Goal: Complete application form

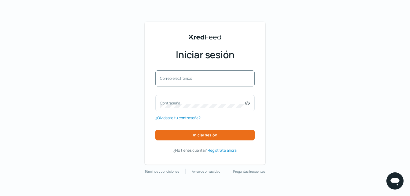
click at [171, 76] on font "Correo electrónico" at bounding box center [176, 78] width 32 height 5
click at [171, 79] on input "Correo electrónico" at bounding box center [205, 81] width 90 height 5
paste input "[EMAIL_ADDRESS][DOMAIN_NAME]"
type input "[EMAIL_ADDRESS][DOMAIN_NAME]"
click at [182, 109] on div "Contraseña" at bounding box center [204, 103] width 99 height 16
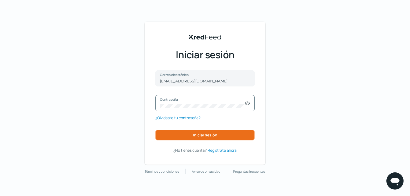
click at [214, 133] on font "Iniciar sesión" at bounding box center [205, 134] width 24 height 5
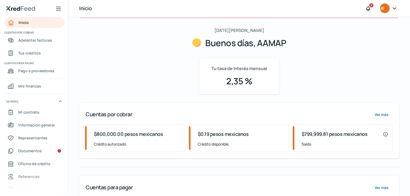
scroll to position [81, 0]
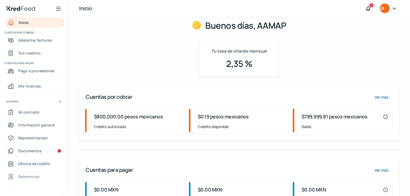
click at [41, 149] on font "Documentos" at bounding box center [30, 150] width 24 height 5
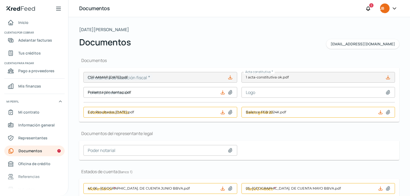
type input "CSF AAMAP [DATE].pdf"
type input "Presentación Aamap.pdf"
type input "Edo Resultados [DATE].pdf"
type input "Balance FEB 2024K.pdf"
type input "4C 06.- [GEOGRAPHIC_DATA]. DE CUENTA JUNIO BBVA.pdf"
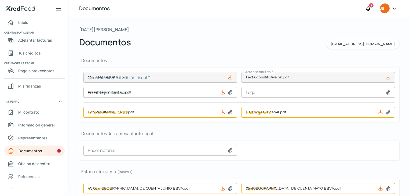
type input "05.-[GEOGRAPHIC_DATA]. DE CUENTA MAYO BBVA.pdf"
type input "04.-[GEOGRAPHIC_DATA]. DE CUENTA ABRIL BBVA.pdf"
type input "4C 05.-[GEOGRAPHIC_DATA]. DE CUENTA JUNIO SANTANDER.pdf"
type input "05.-[GEOGRAPHIC_DATA]. DE CUENTA MAYO SANTANDER.pdf"
type input "4C 06.-[GEOGRAPHIC_DATA]. CUENTA INBURSA JUNIO.pdf"
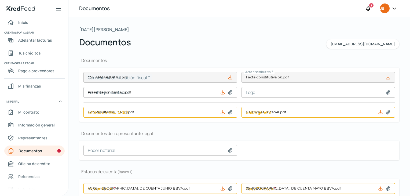
type input "05.-[GEOGRAPHIC_DATA]. CUENTA INBURSA MAYO.pdf"
type input "04.-Periodo_ABR 2024.pdf"
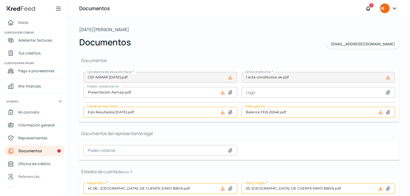
click at [230, 79] on icon at bounding box center [229, 76] width 3 height 3
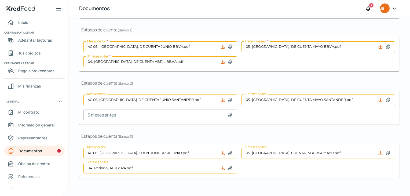
scroll to position [144, 0]
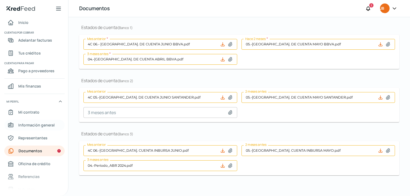
click at [42, 124] on font "Información general" at bounding box center [36, 124] width 36 height 5
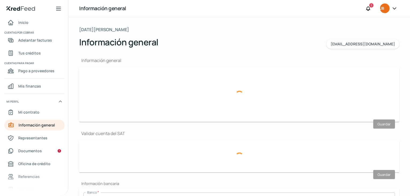
type input "[EMAIL_ADDRESS][DOMAIN_NAME]"
type input "Personas morales del régimen general"
type input "AAMAP"
type input "22 - 1415 - 8281"
type input "22 - 2910 - 1951"
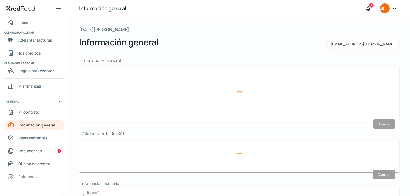
type input "AAM2102261R5"
type input "3 Sur"
type input "4117"
type input "4to Piso"
type input "72420"
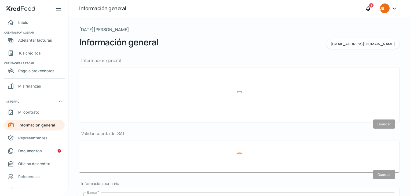
type input "[PERSON_NAME] 1A Seccion"
type input "Puebla"
type input "[GEOGRAPHIC_DATA]"
type input "Factura-56-AAM2102261R5.pdf"
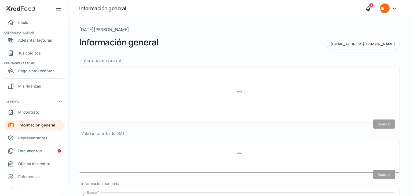
type input "10"
type input "0"
type input "Rentada"
